Goal: Download file/media

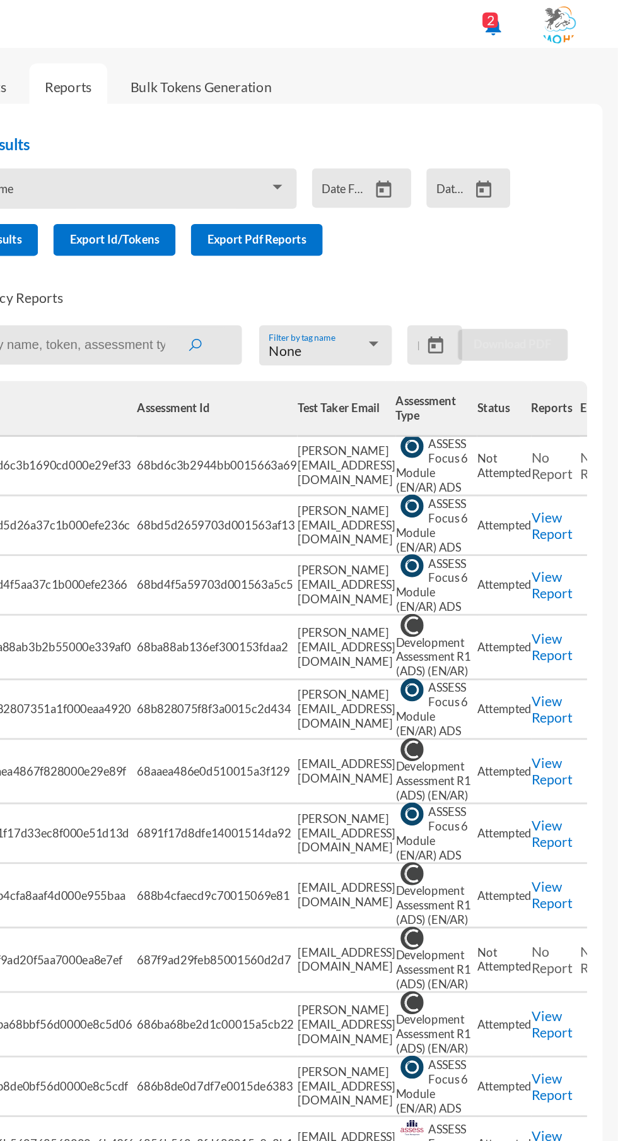
scroll to position [0, 103]
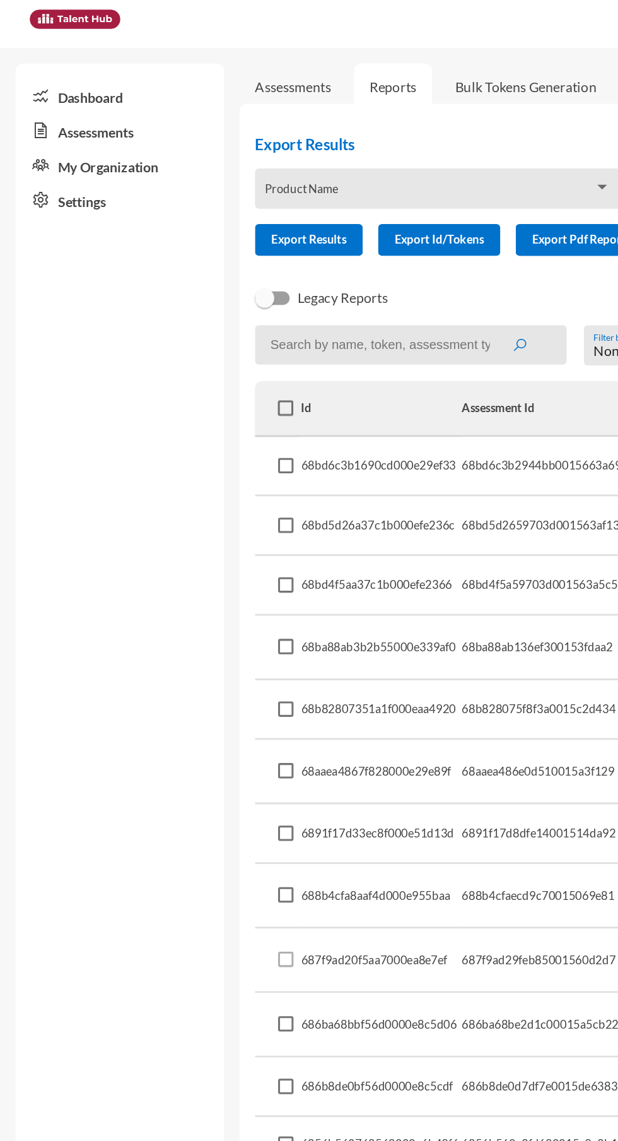
scroll to position [0, 103]
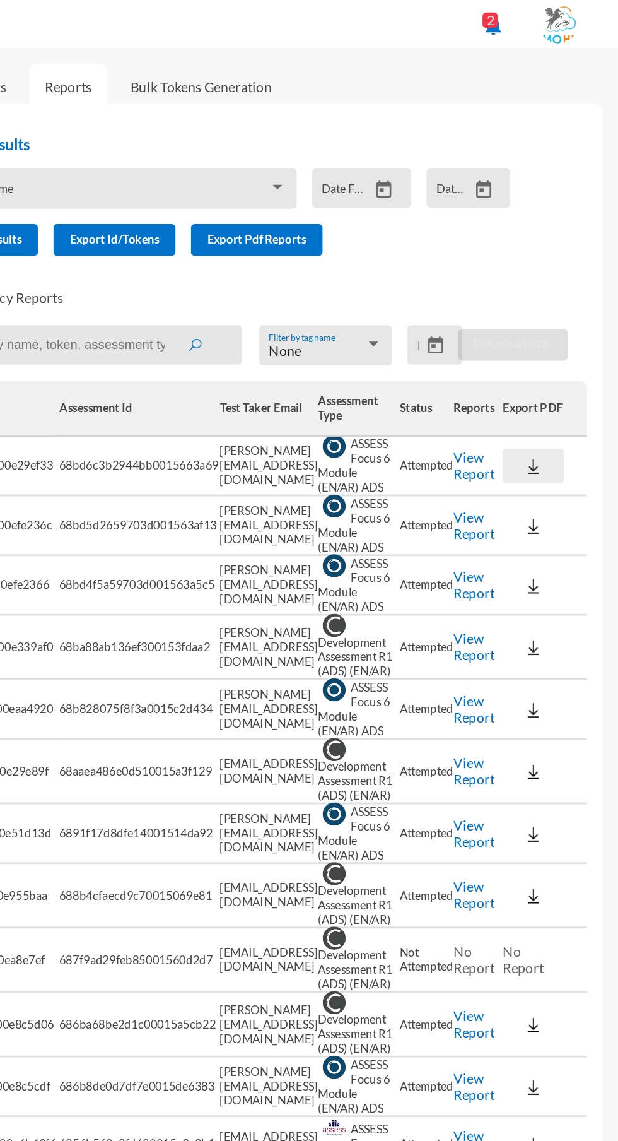
click at [543, 298] on button at bounding box center [563, 305] width 40 height 23
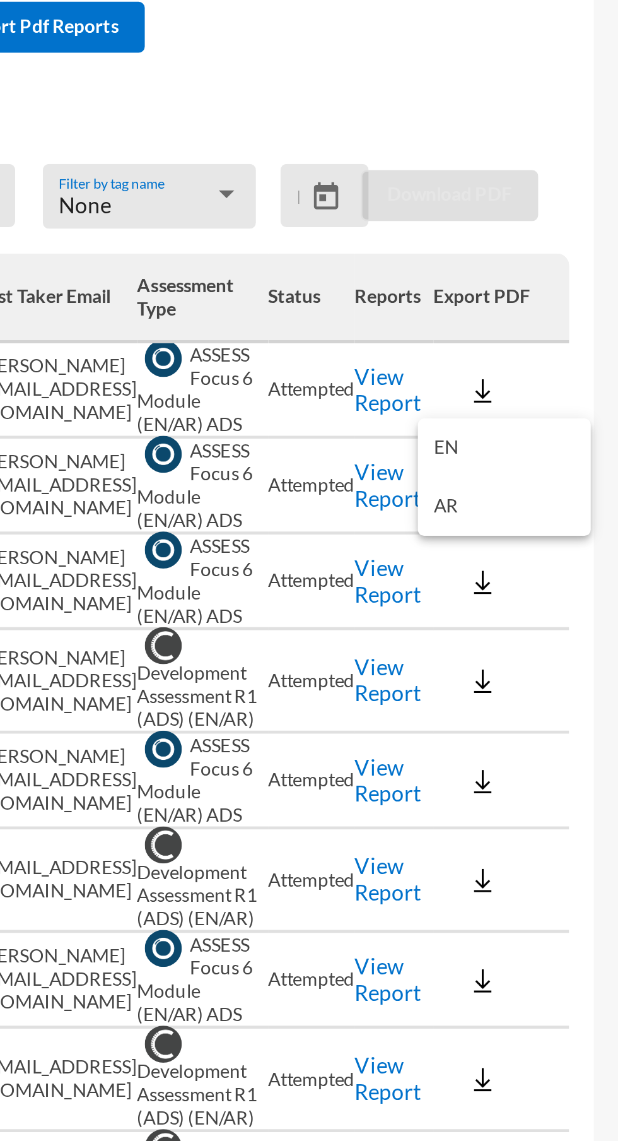
scroll to position [0, 0]
click at [505, 307] on div at bounding box center [309, 570] width 618 height 1141
click at [522, 309] on link "View Report" at bounding box center [523, 305] width 27 height 21
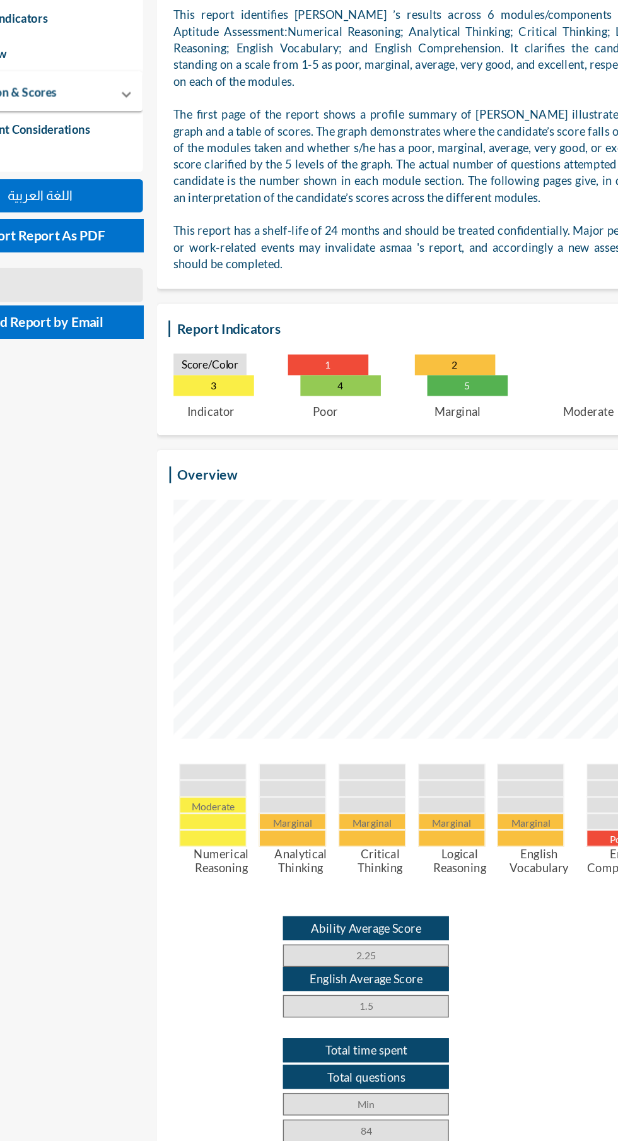
scroll to position [6, 0]
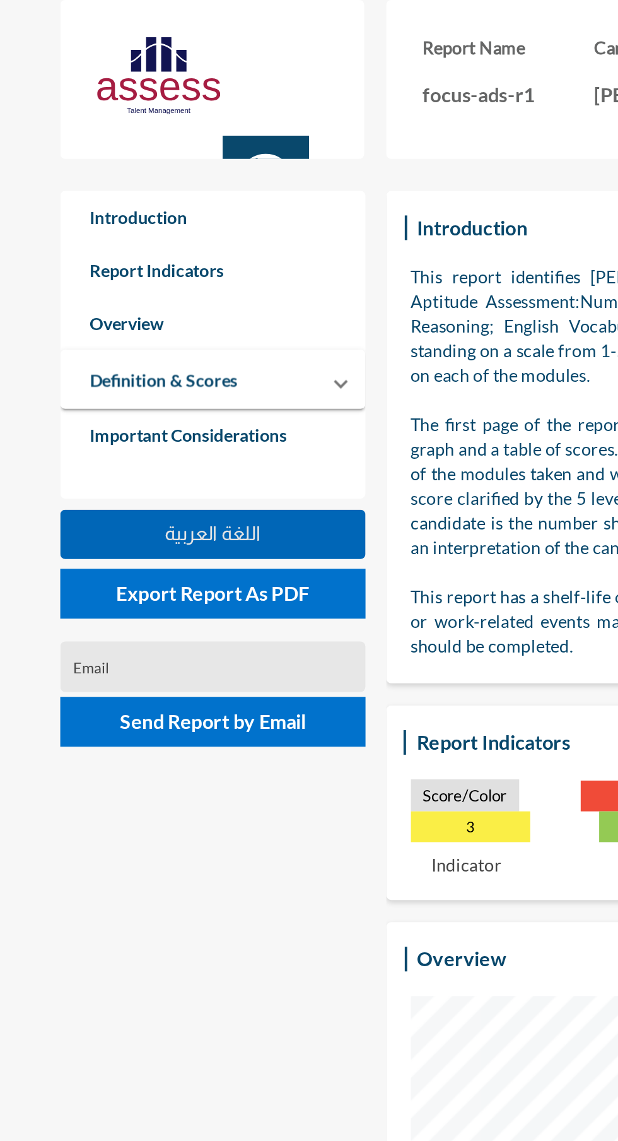
click at [160, 269] on button "اللغة العربية" at bounding box center [109, 273] width 156 height 25
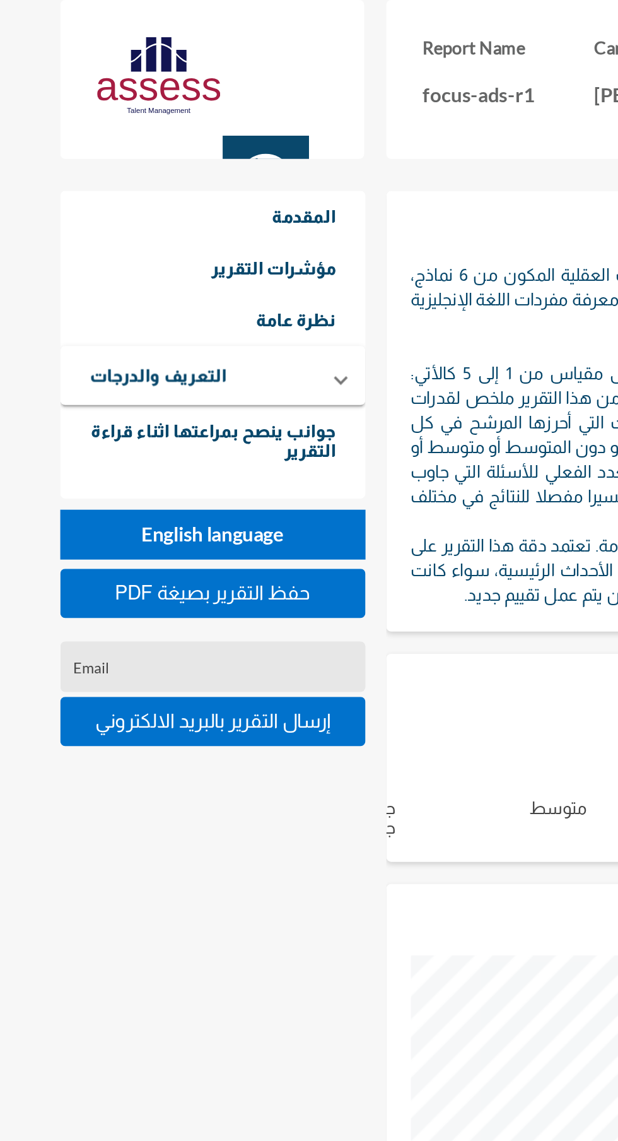
scroll to position [1141, 618]
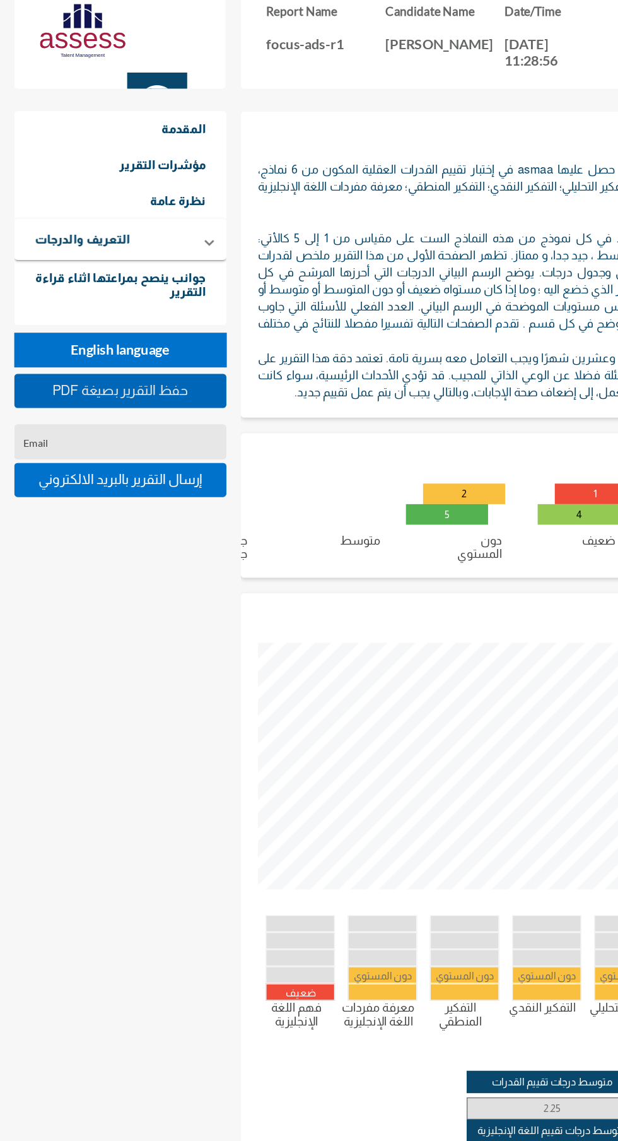
click at [149, 303] on span "PDF حفظ التقرير بصيغة" at bounding box center [109, 303] width 100 height 11
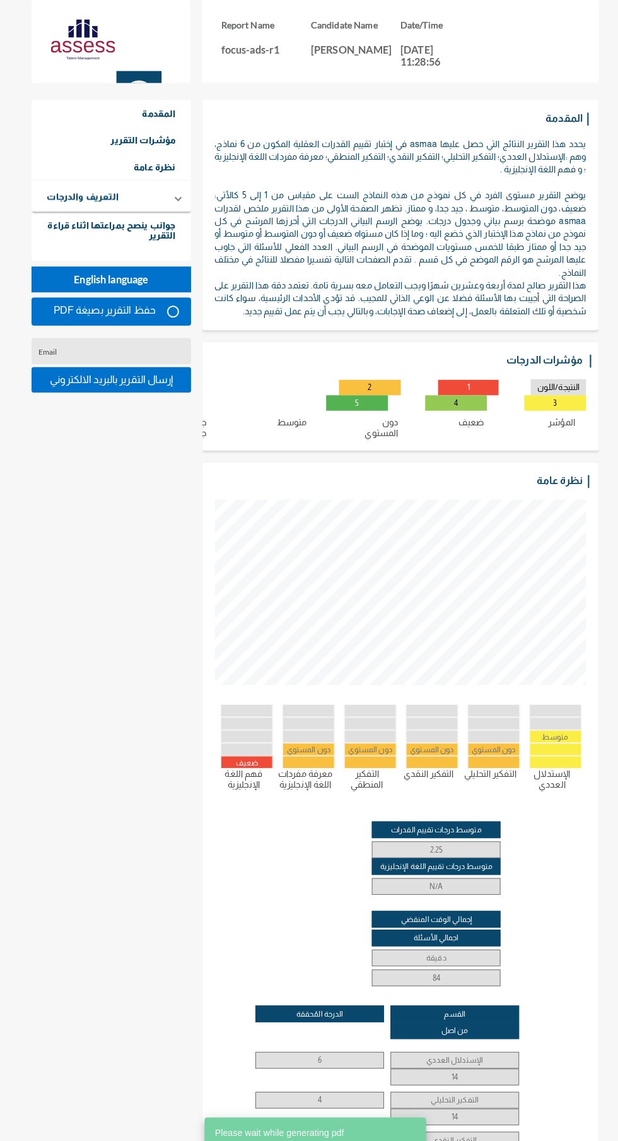
scroll to position [2, 0]
